Goal: Task Accomplishment & Management: Complete application form

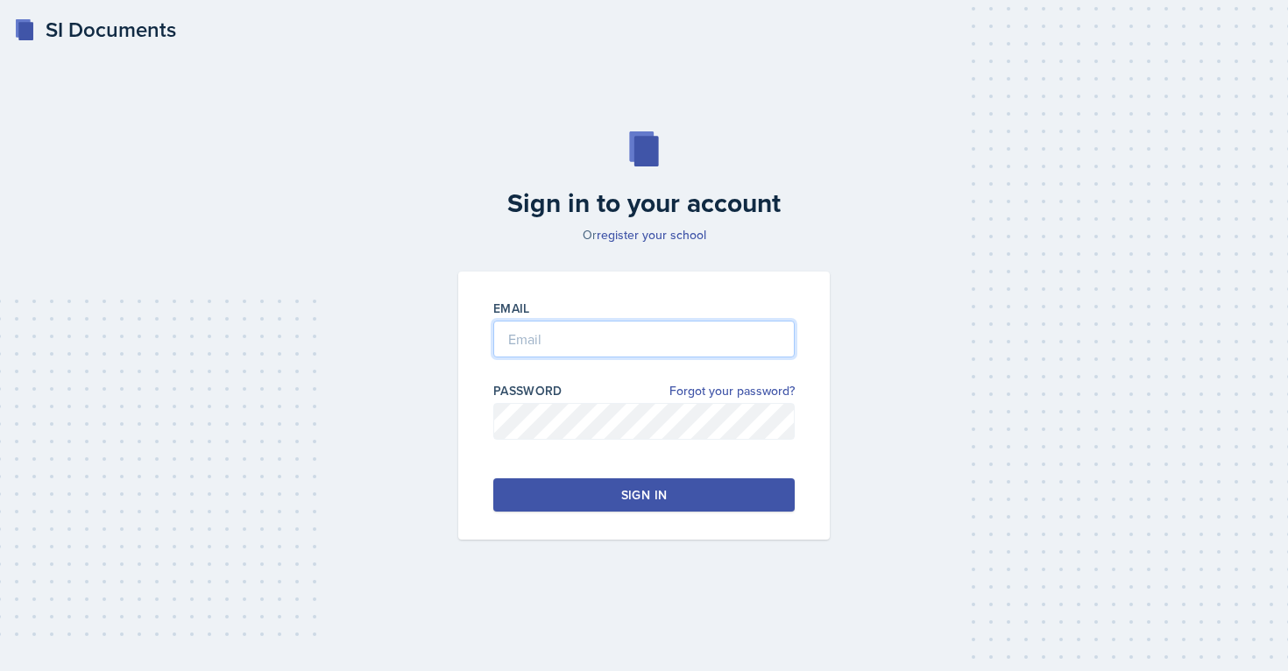
type input "[EMAIL_ADDRESS][PERSON_NAME][DOMAIN_NAME]"
click at [553, 501] on button "Sign in" at bounding box center [643, 494] width 301 height 33
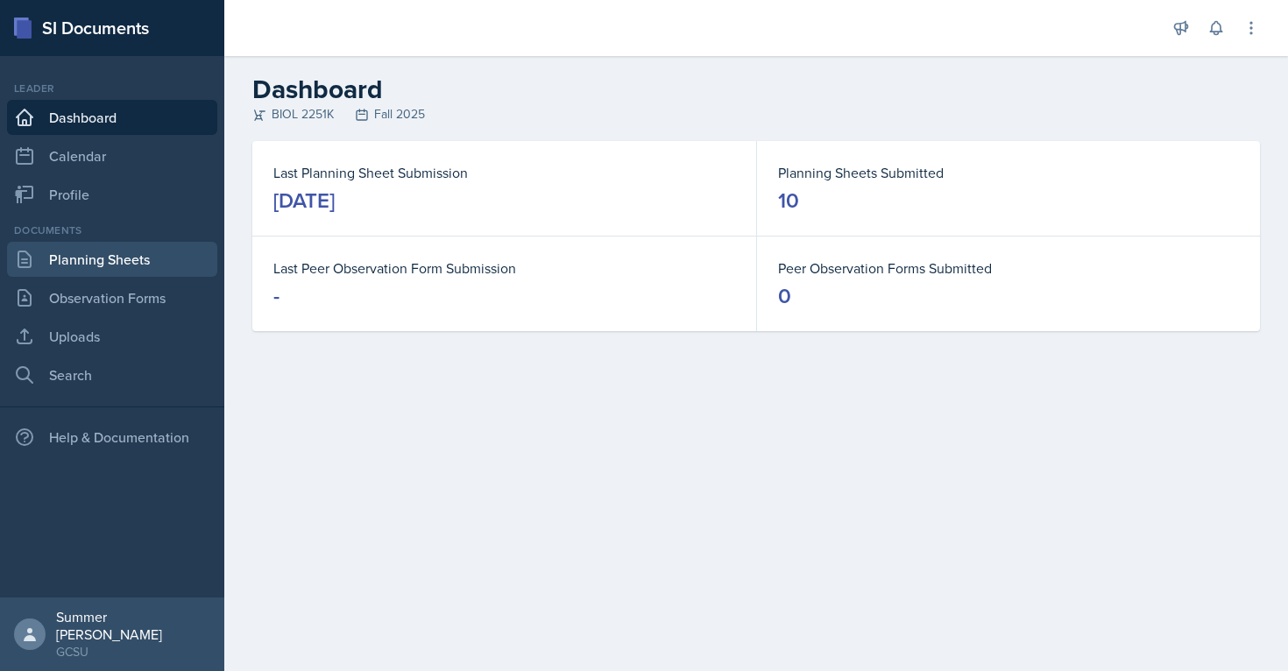
click at [152, 260] on link "Planning Sheets" at bounding box center [112, 259] width 210 height 35
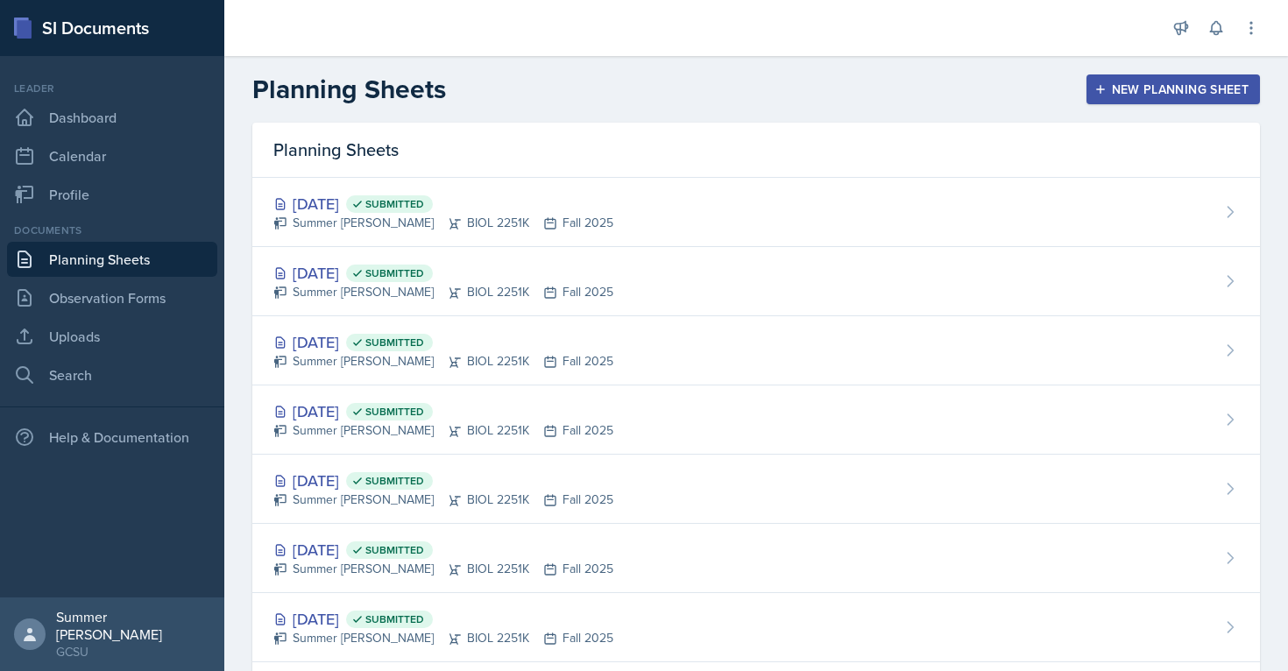
click at [1107, 95] on div "New Planning Sheet" at bounding box center [1173, 89] width 151 height 14
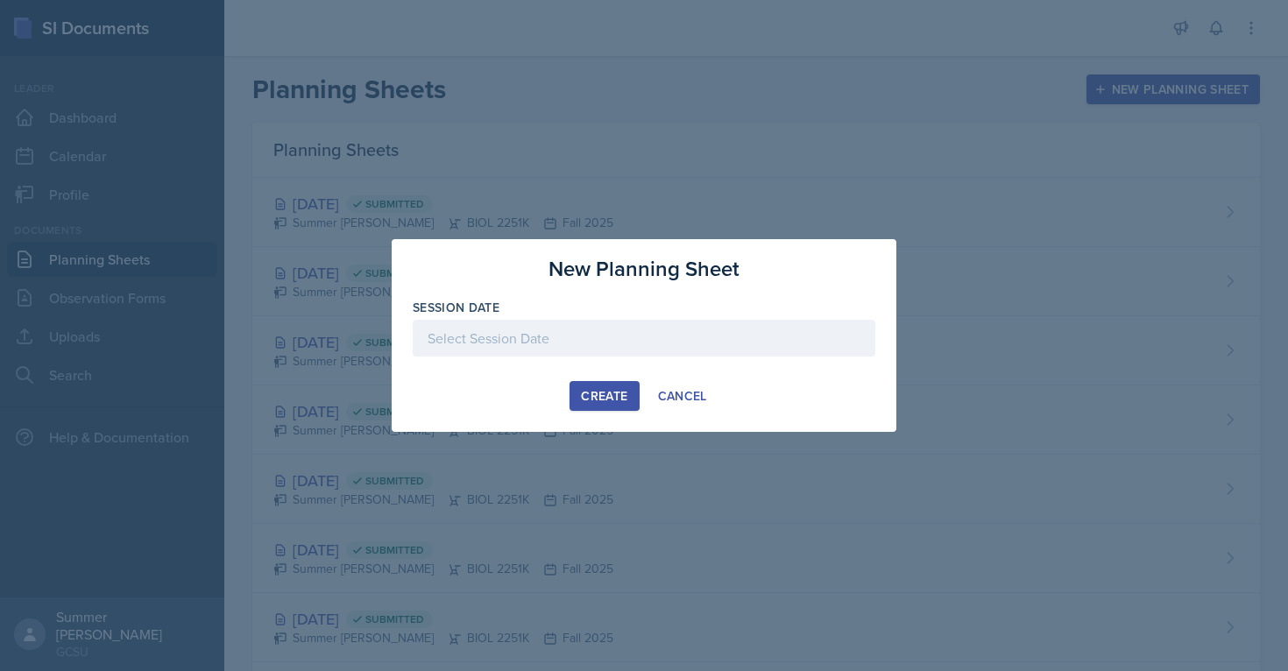
click at [542, 337] on div at bounding box center [644, 338] width 463 height 37
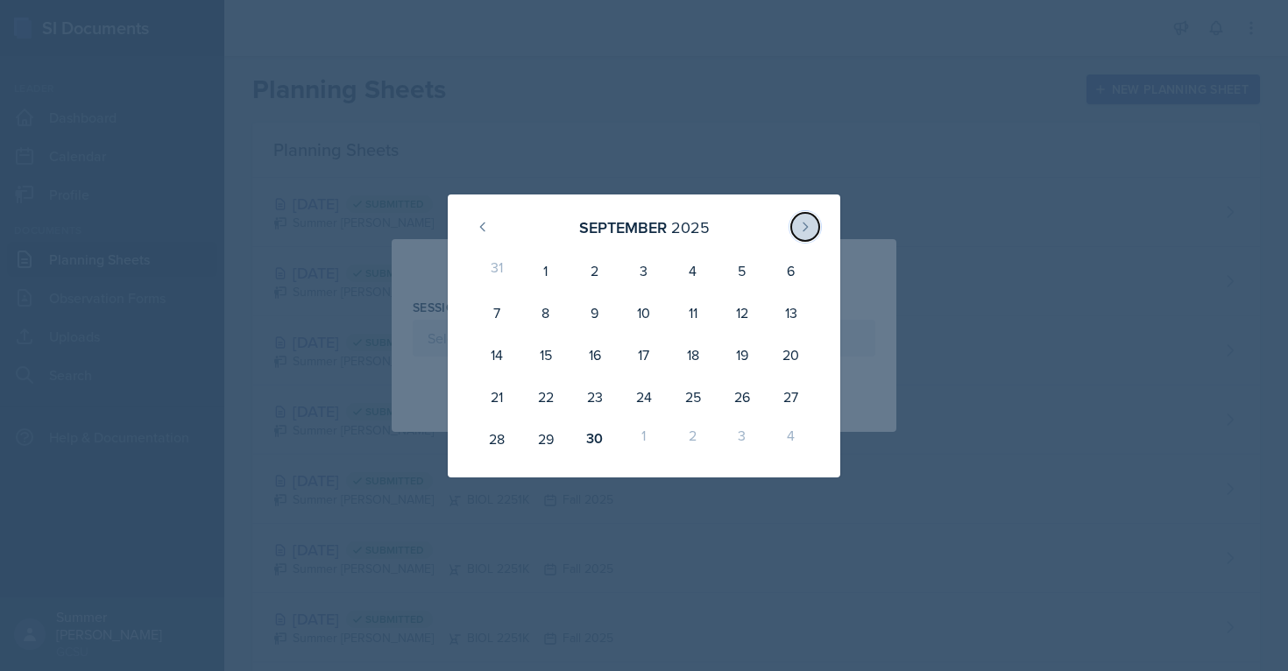
click at [817, 231] on button at bounding box center [805, 227] width 28 height 28
click at [643, 268] on div "1" at bounding box center [643, 271] width 49 height 42
type input "[DATE]"
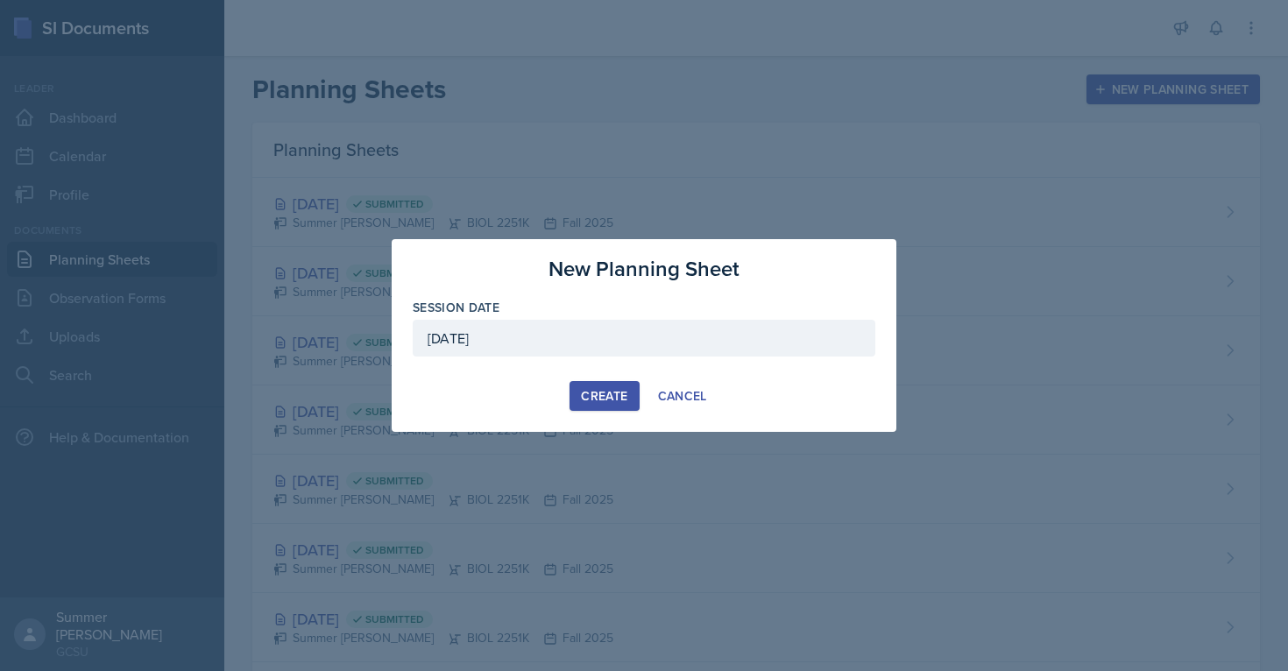
click at [582, 377] on div "New Planning Sheet Session Date [DATE] [DATE] 28 29 30 1 2 3 4 5 6 7 8 9 10 11 …" at bounding box center [644, 335] width 505 height 193
click at [593, 399] on div "Create" at bounding box center [604, 396] width 46 height 14
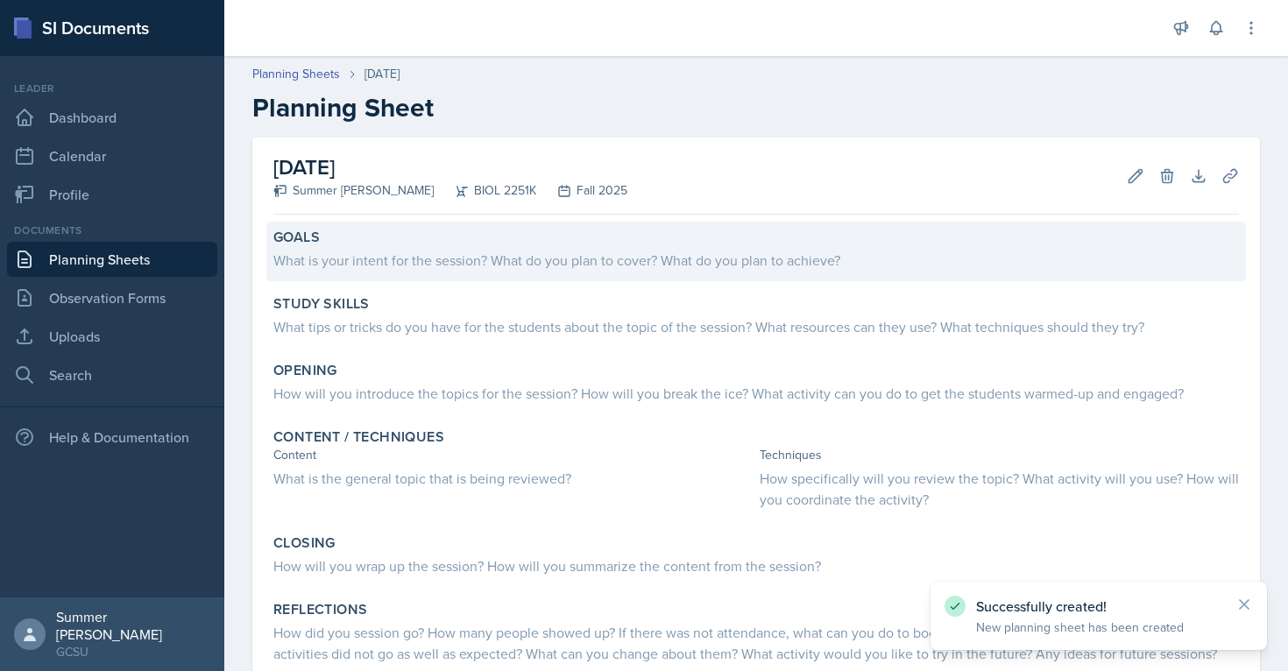
click at [469, 252] on div "What is your intent for the session? What do you plan to cover? What do you pla…" at bounding box center [755, 260] width 965 height 21
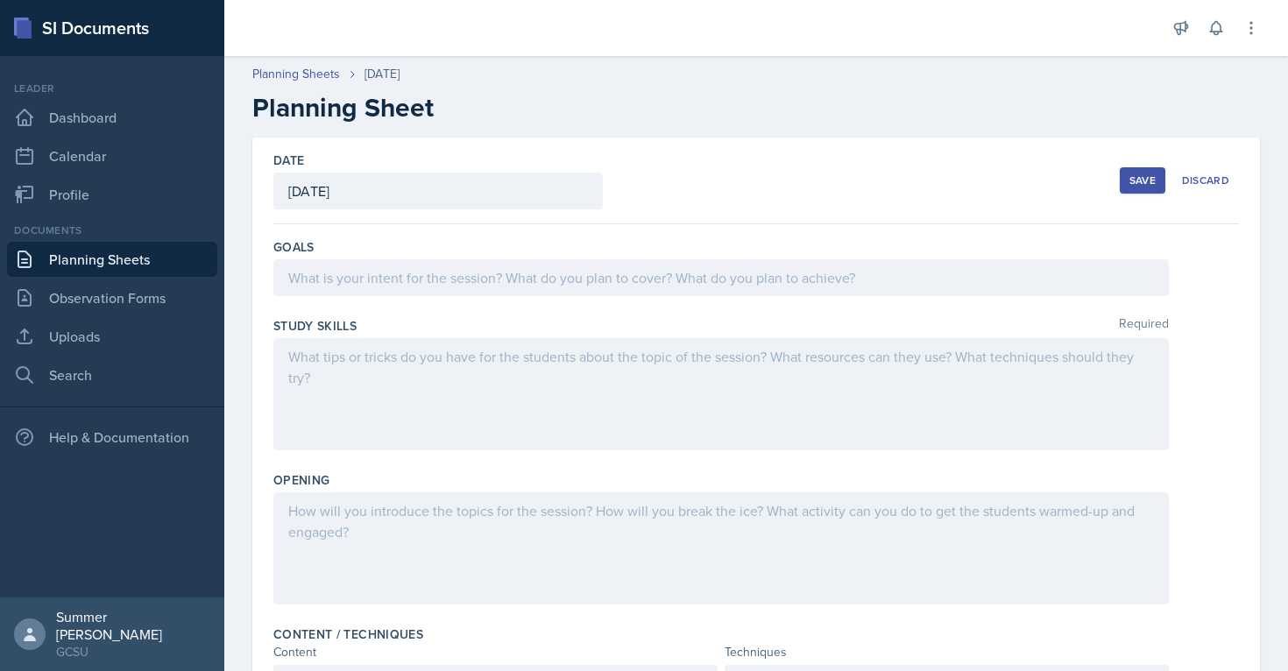
click at [428, 285] on div at bounding box center [720, 277] width 895 height 37
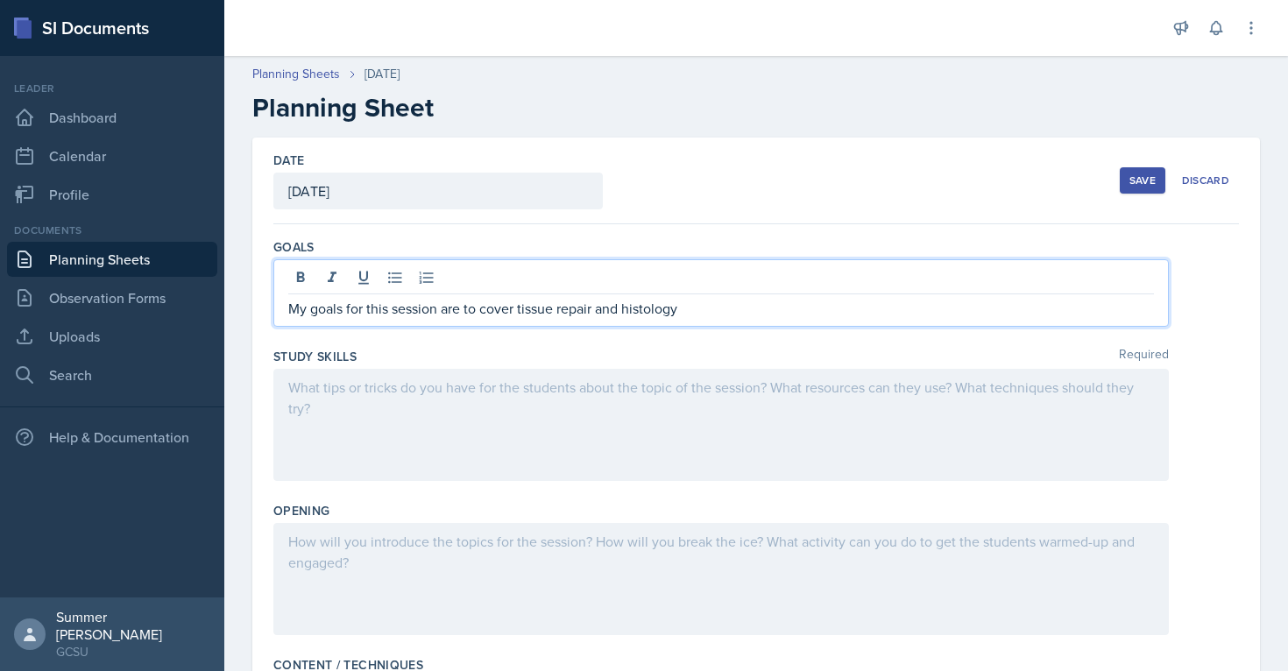
click at [539, 390] on div at bounding box center [720, 425] width 895 height 112
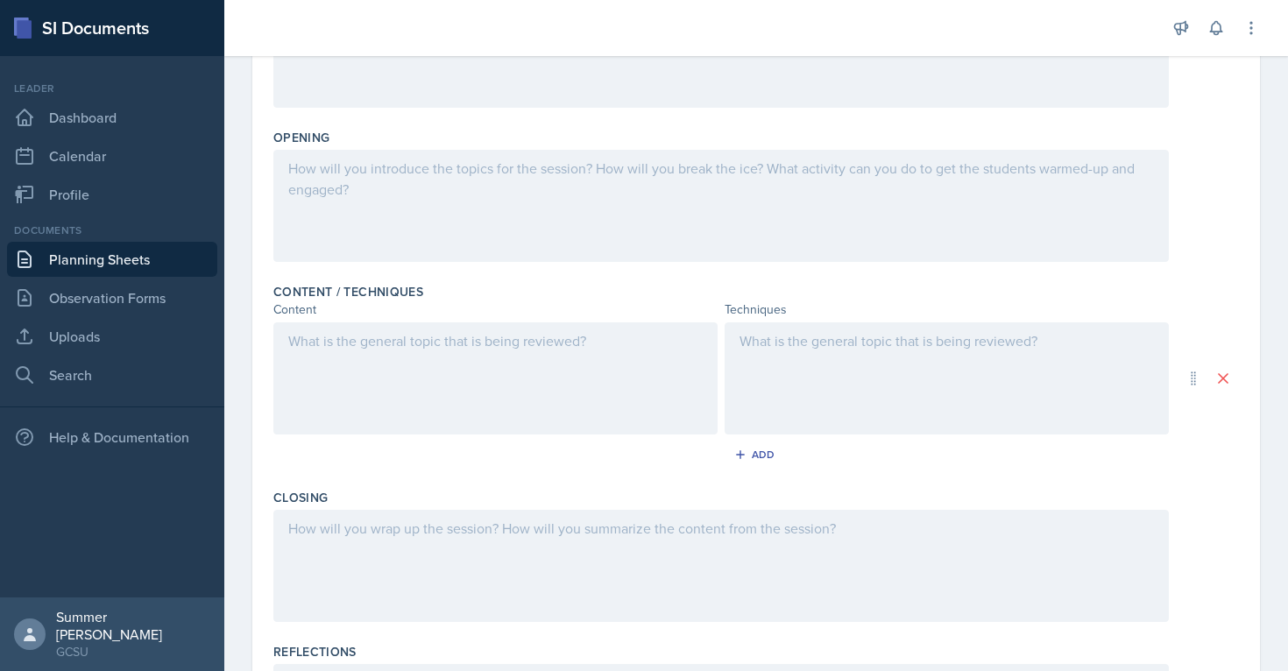
click at [433, 377] on div at bounding box center [495, 378] width 444 height 112
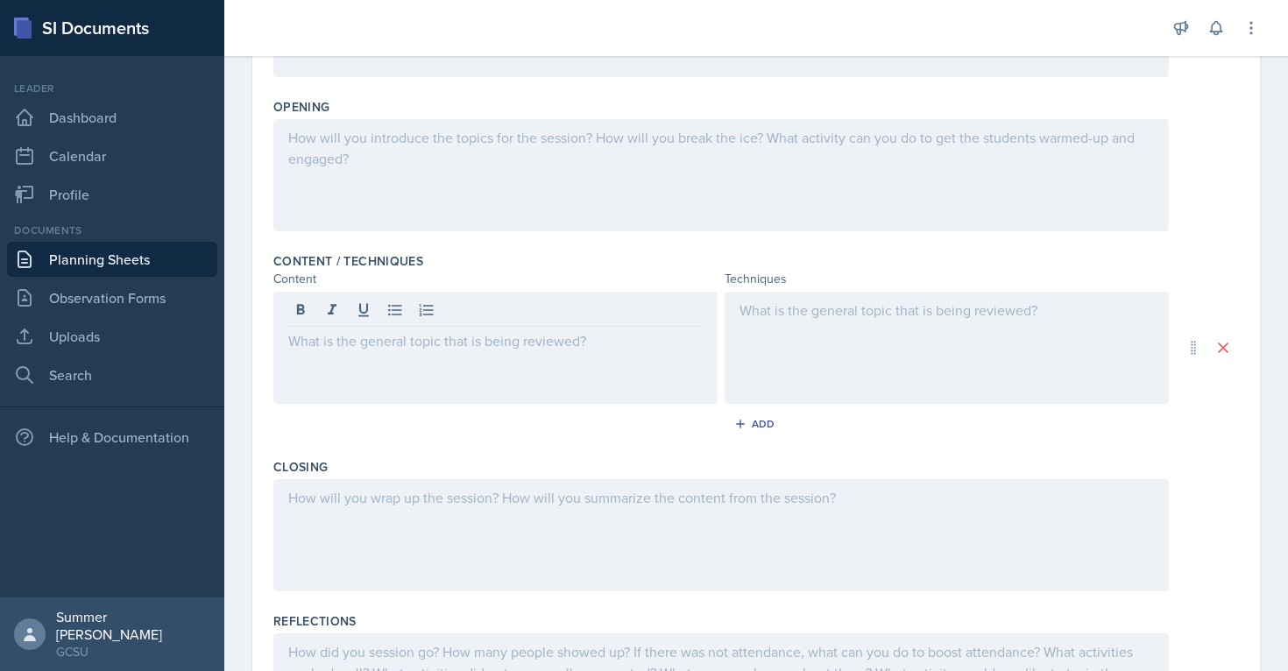
click at [416, 160] on div at bounding box center [720, 175] width 895 height 112
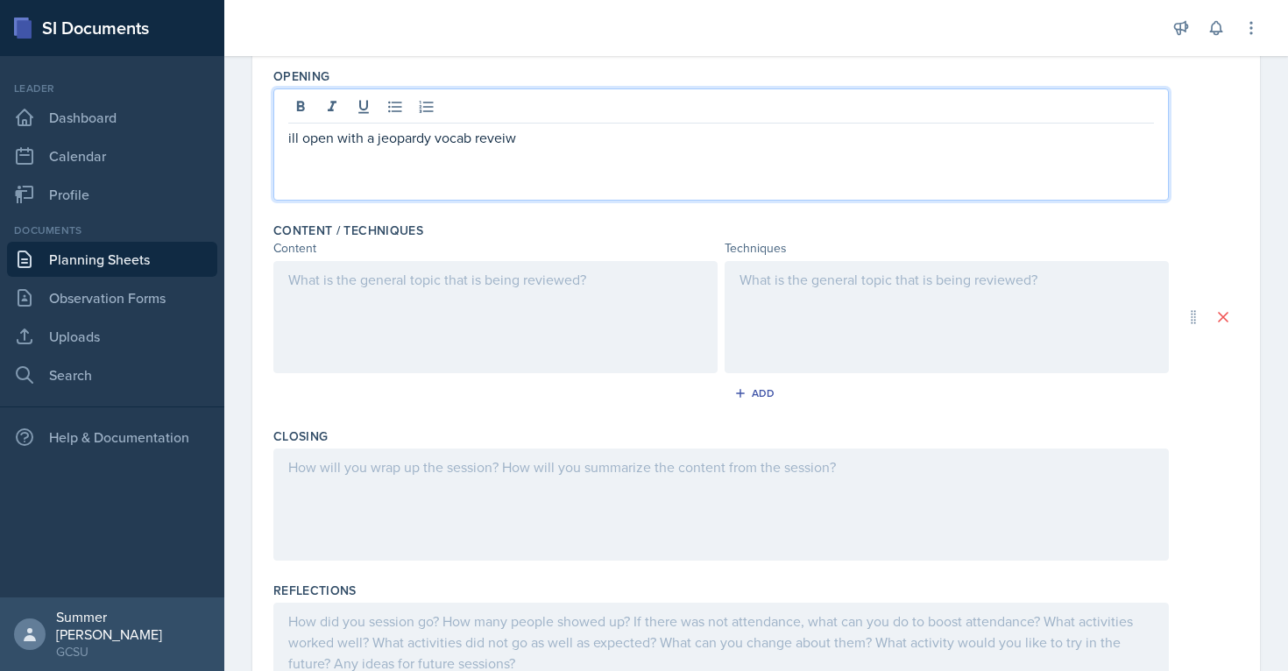
click at [426, 351] on div at bounding box center [495, 317] width 444 height 112
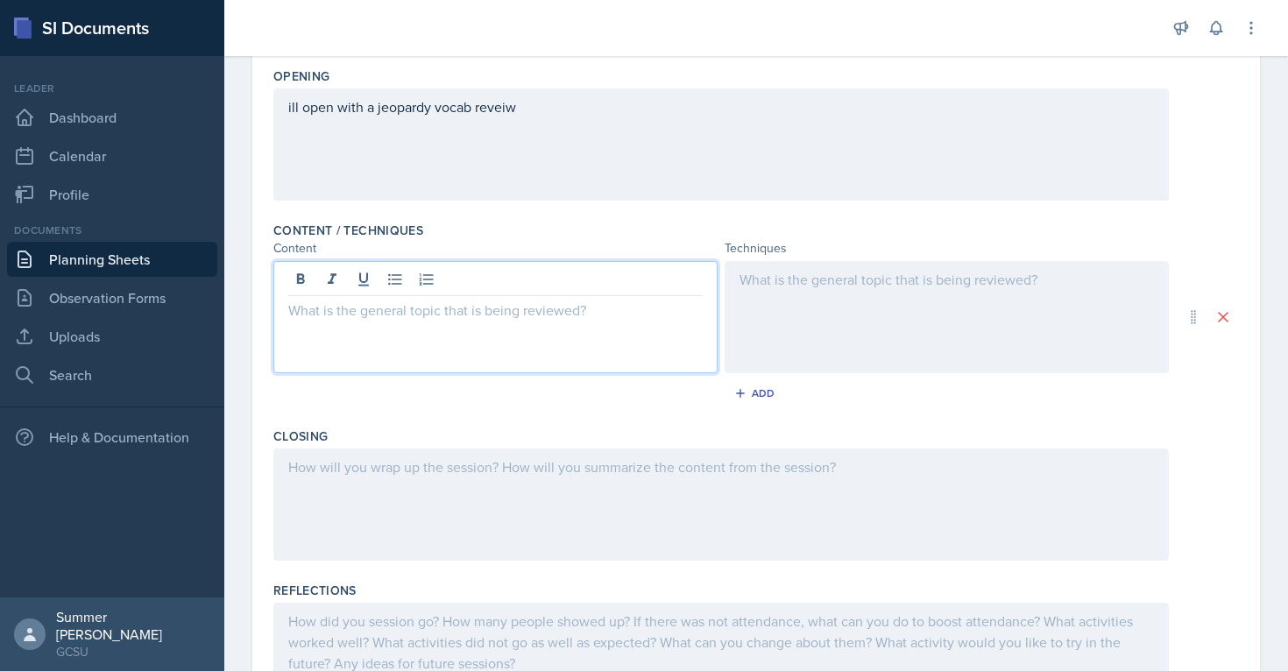
scroll to position [435, 0]
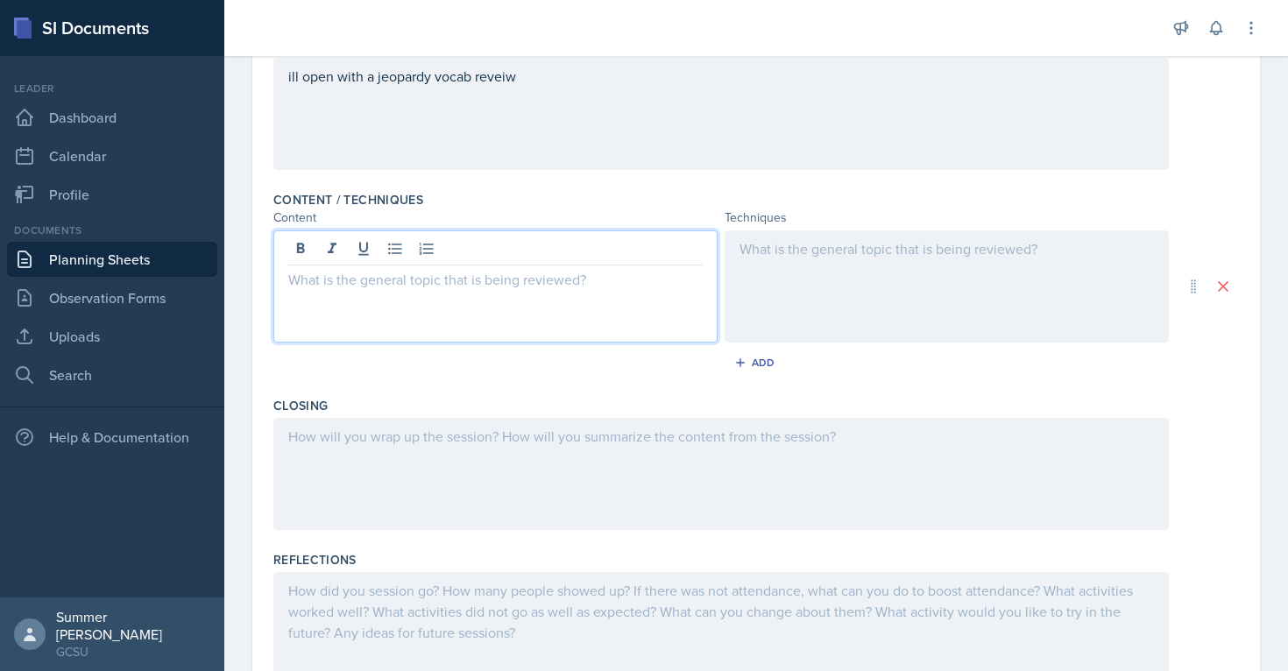
click at [501, 85] on div "ill open with a jeopardy vocab reveiw" at bounding box center [720, 114] width 895 height 112
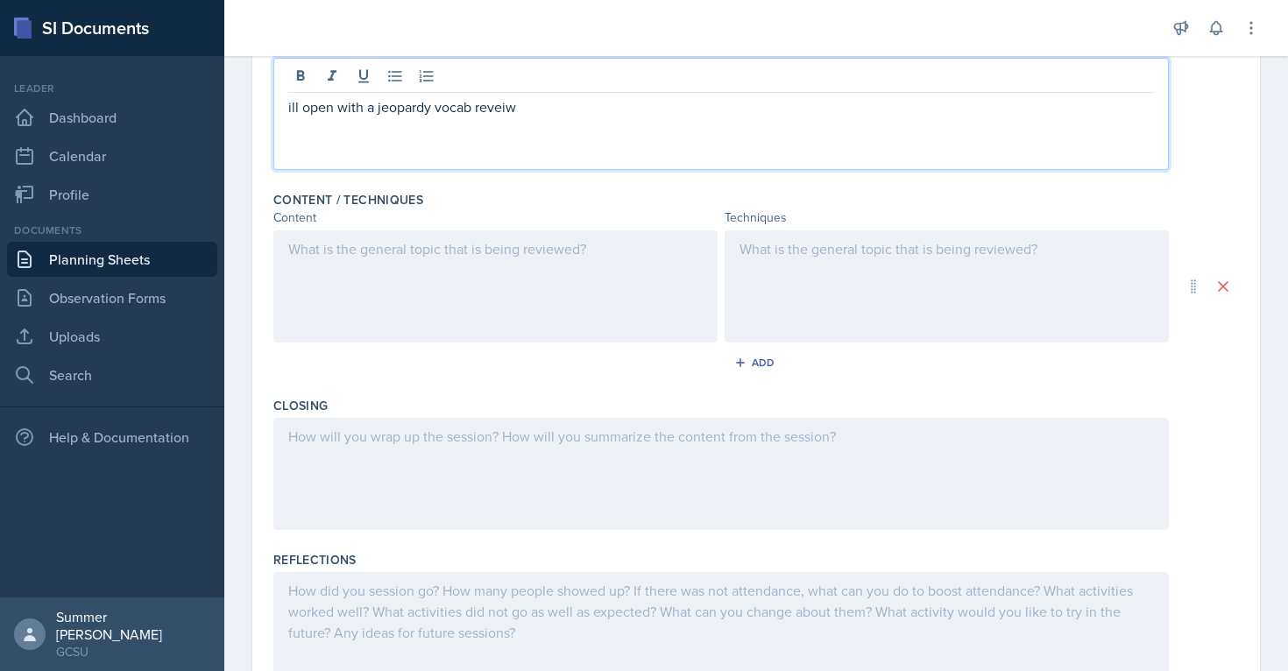
click at [506, 106] on p "ill open with a jeopardy vocab reveiw" at bounding box center [721, 106] width 866 height 21
click at [450, 225] on div "Content" at bounding box center [495, 218] width 444 height 18
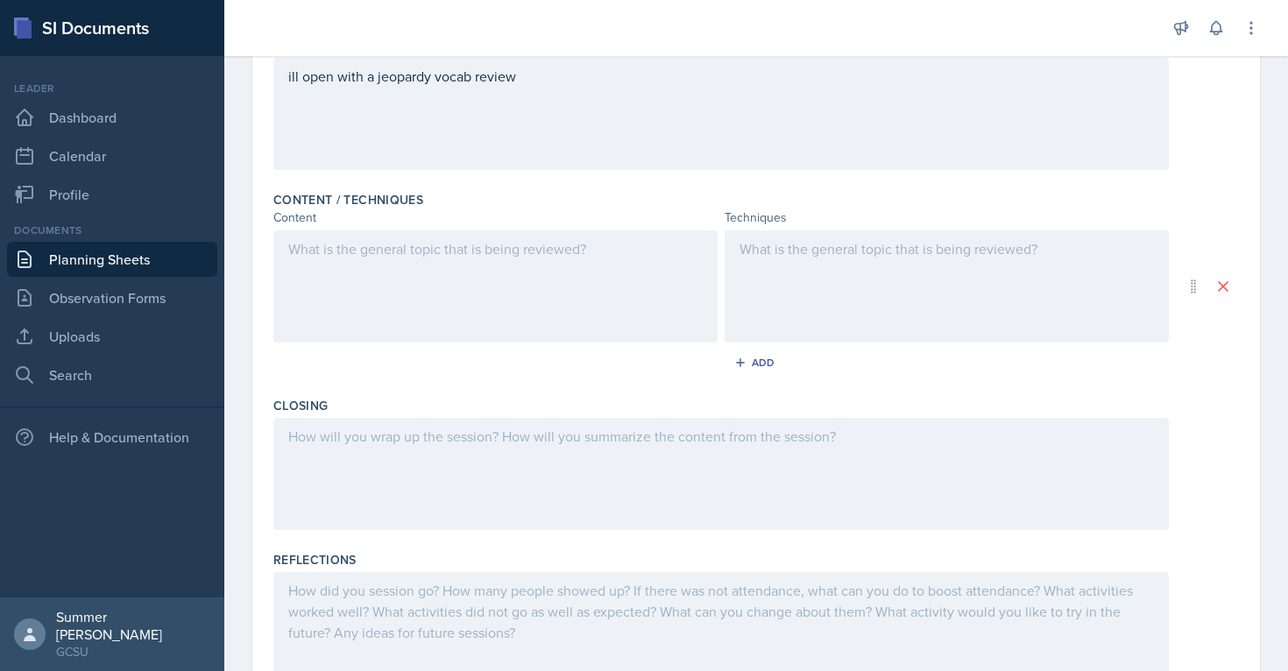
click at [407, 270] on div at bounding box center [495, 286] width 444 height 112
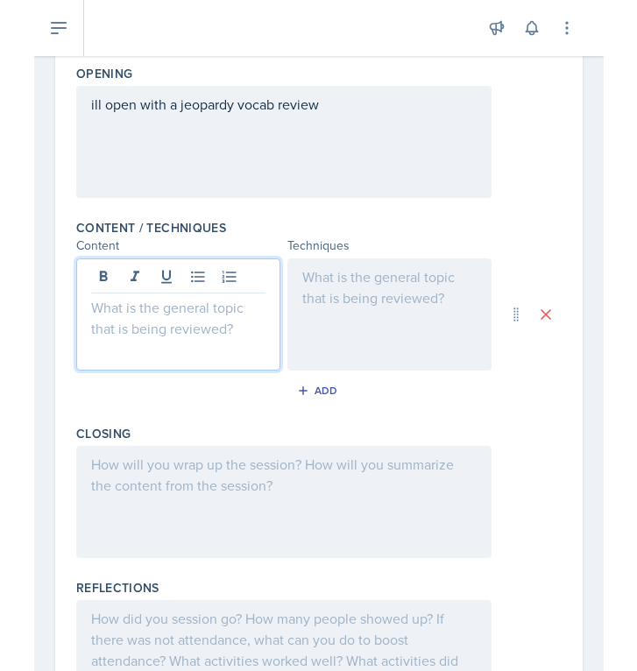
scroll to position [407, 0]
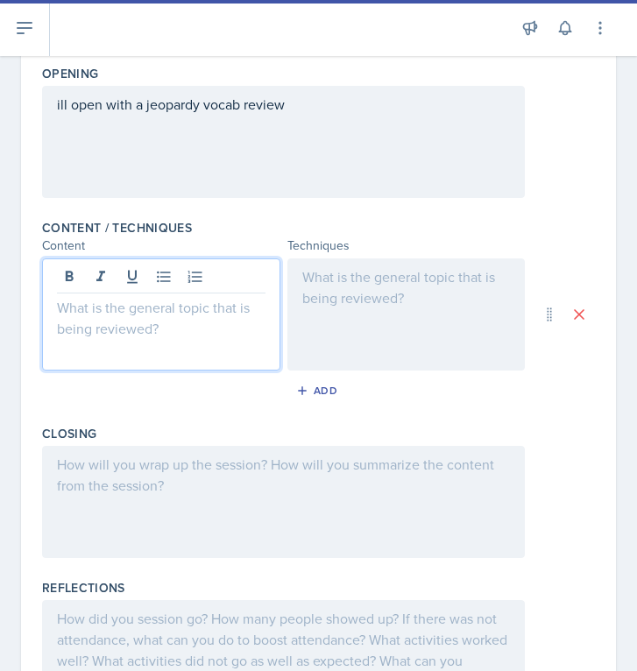
click at [378, 298] on div at bounding box center [406, 314] width 238 height 112
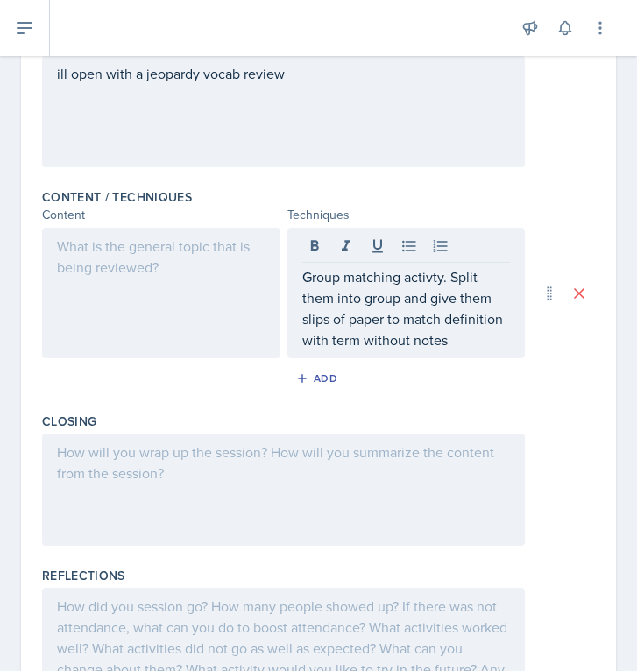
click at [158, 319] on div at bounding box center [161, 293] width 238 height 131
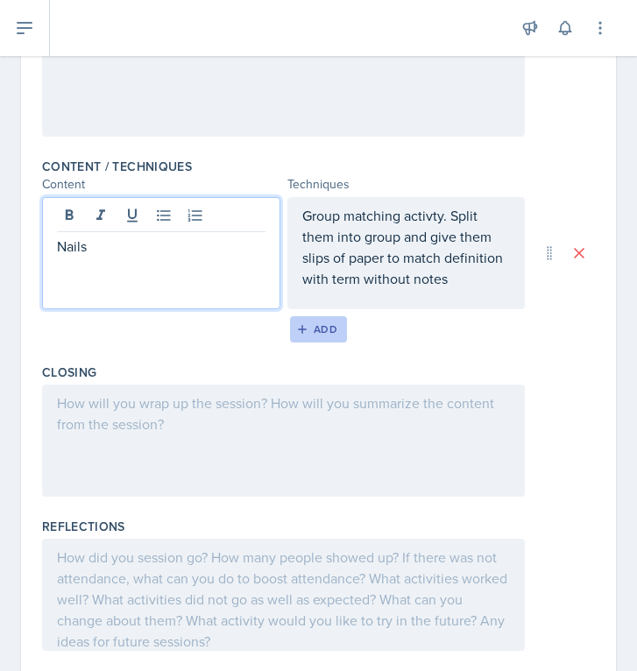
click at [311, 324] on div "Add" at bounding box center [319, 329] width 38 height 14
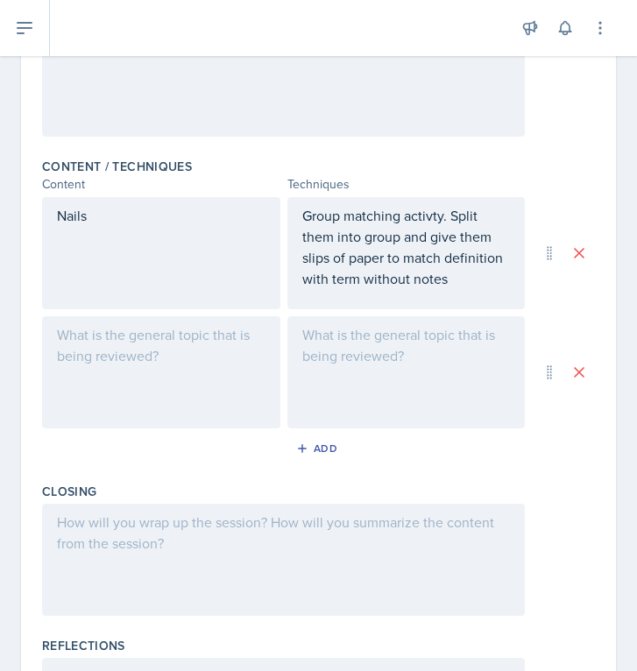
click at [61, 350] on div at bounding box center [161, 372] width 238 height 112
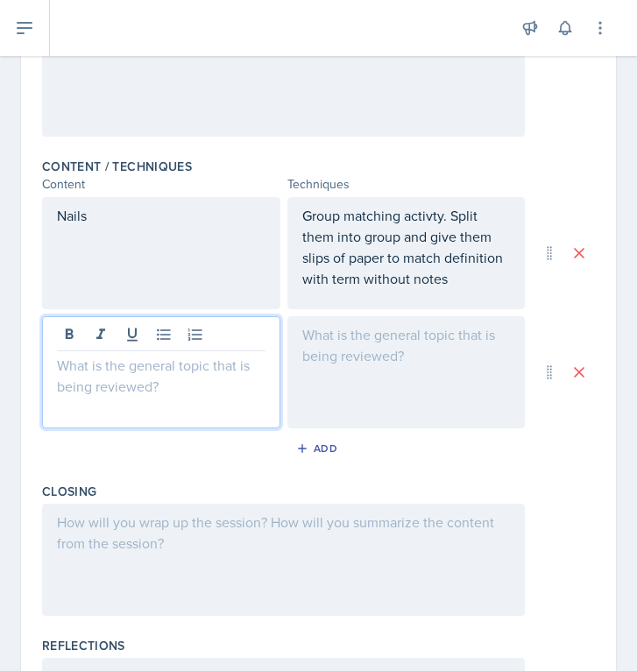
scroll to position [499, 0]
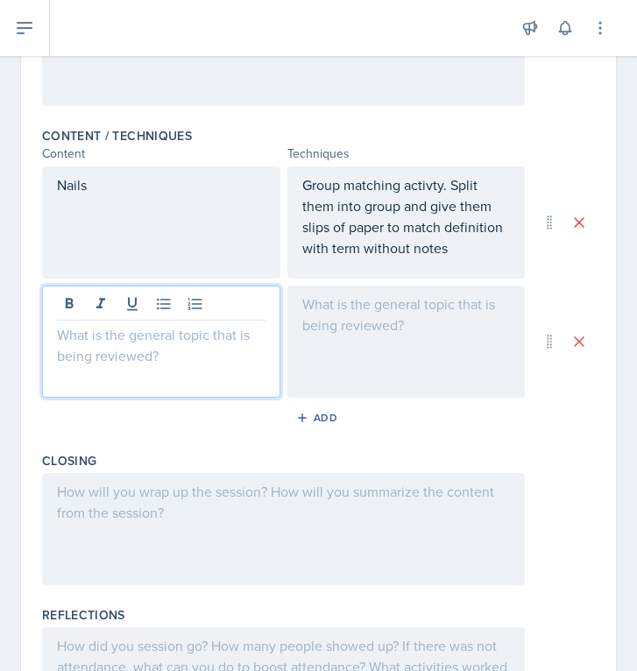
click at [365, 343] on div at bounding box center [406, 342] width 238 height 112
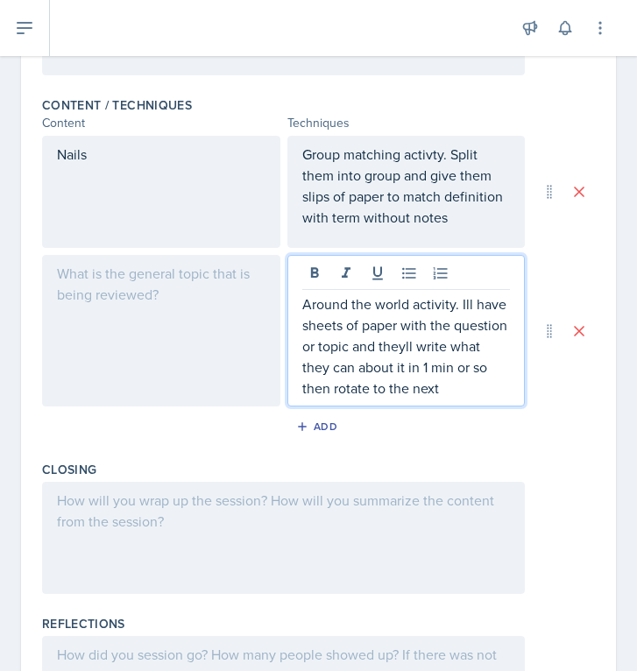
click at [131, 357] on div at bounding box center [161, 331] width 238 height 152
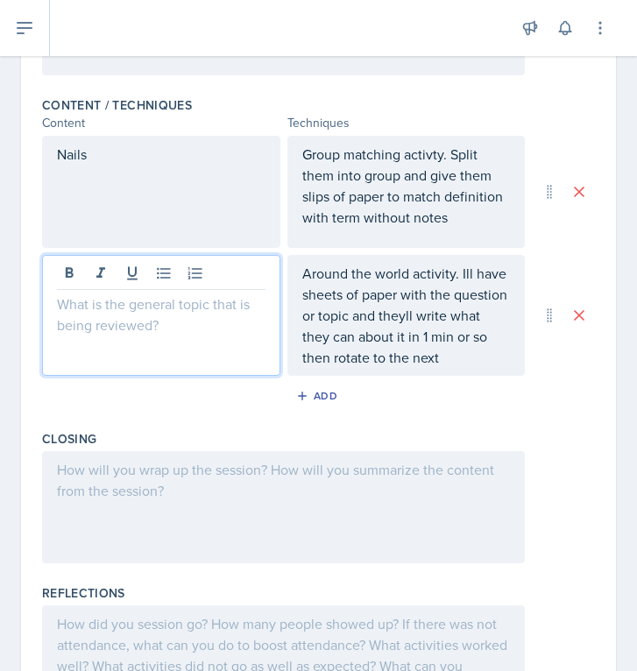
scroll to position [560, 0]
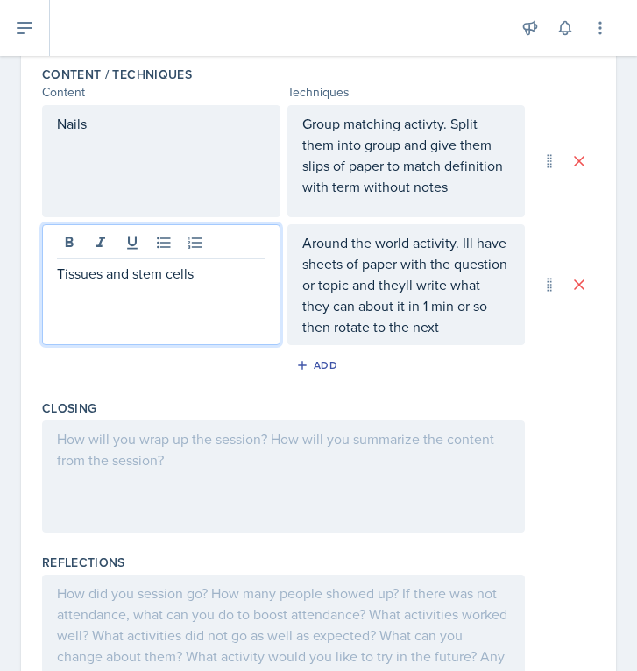
click at [207, 474] on div at bounding box center [283, 477] width 483 height 112
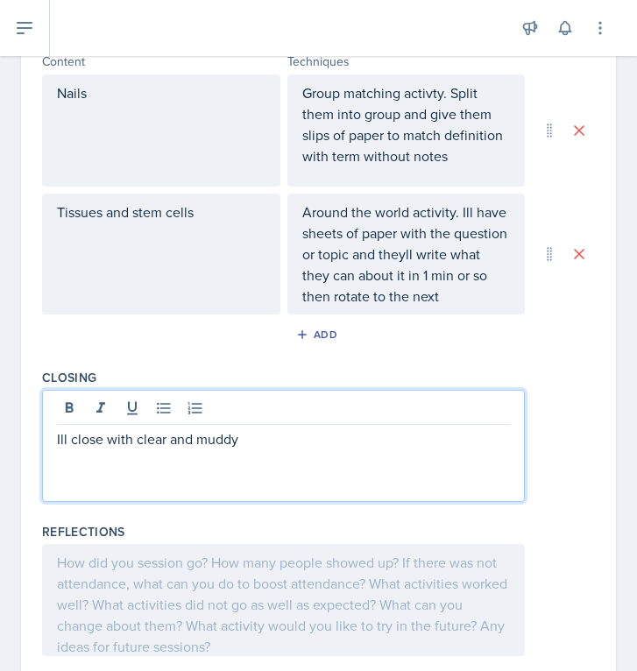
click at [541, 409] on div "Ill close with clear and muddy" at bounding box center [318, 446] width 553 height 112
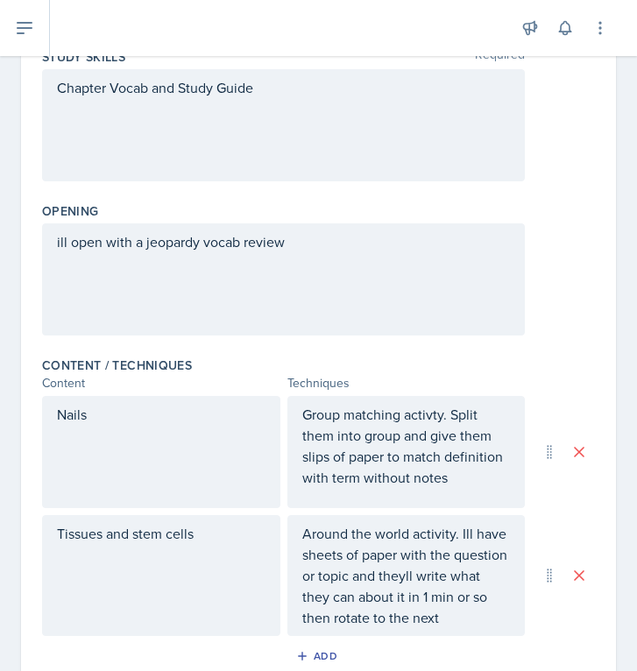
scroll to position [0, 0]
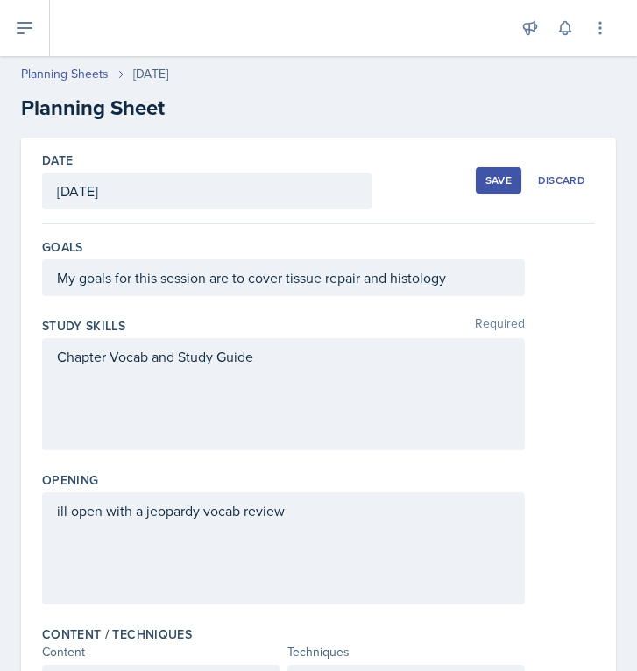
click at [498, 187] on div "Save" at bounding box center [498, 180] width 26 height 14
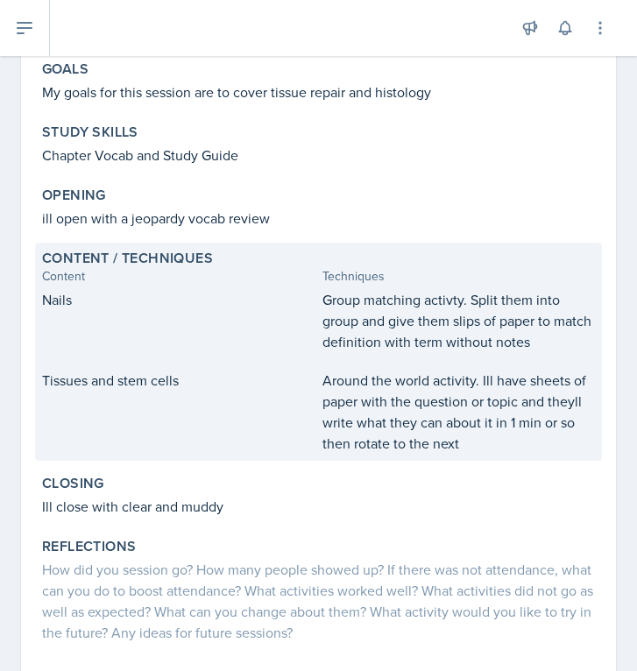
scroll to position [265, 0]
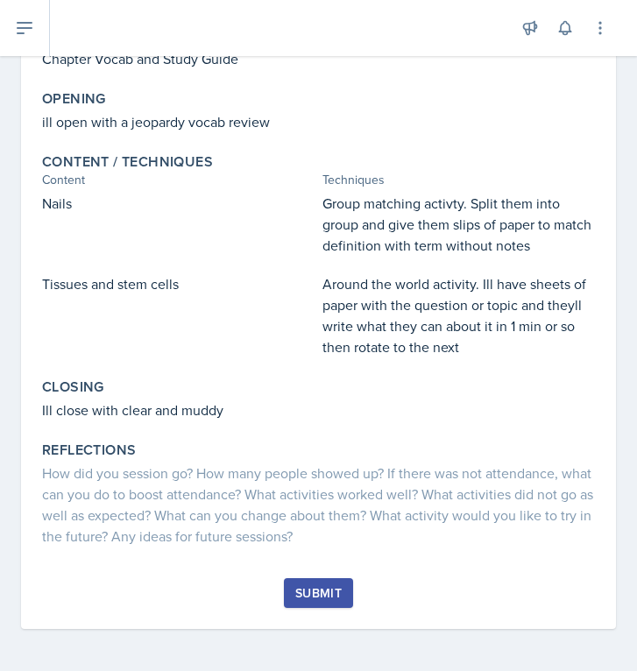
click at [293, 590] on button "Submit" at bounding box center [318, 593] width 69 height 30
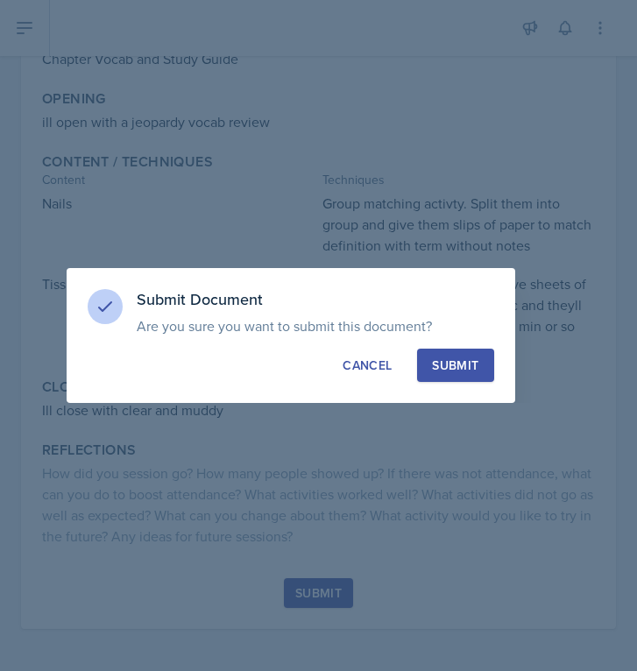
click at [461, 352] on button "Submit" at bounding box center [455, 365] width 76 height 33
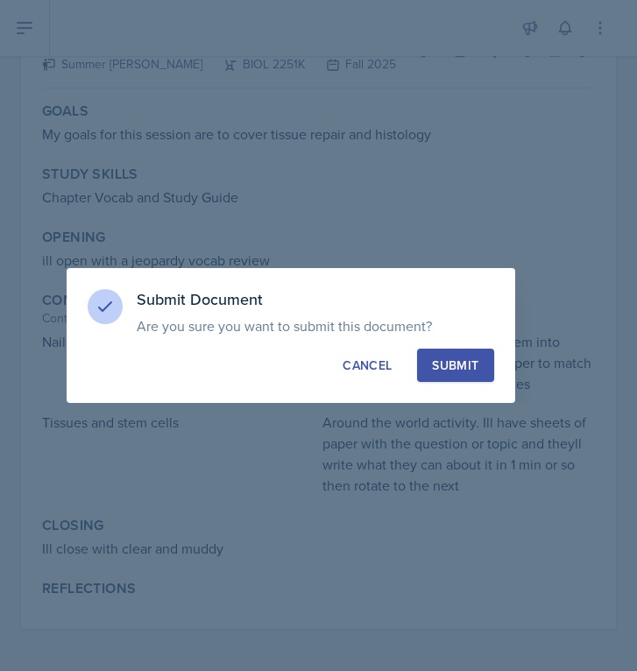
scroll to position [126, 0]
